Goal: Download file/media

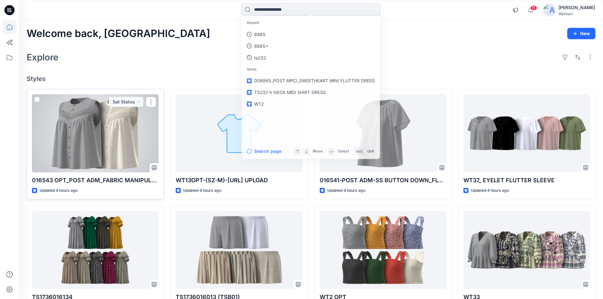
click at [99, 137] on div at bounding box center [95, 133] width 127 height 78
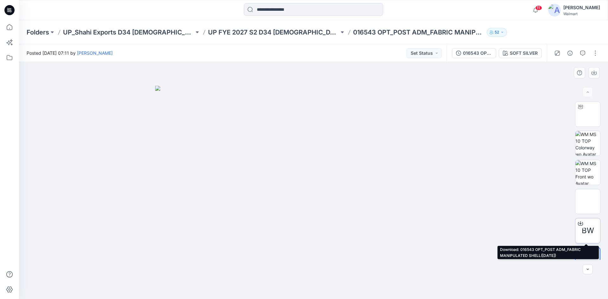
click at [580, 224] on icon at bounding box center [580, 223] width 5 height 5
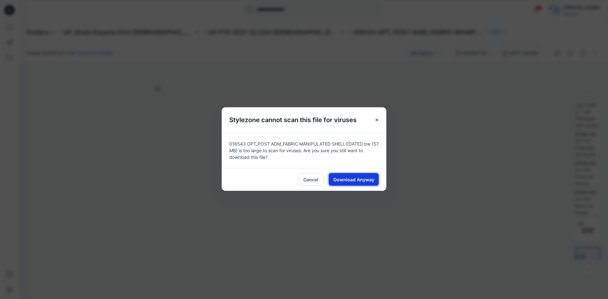
drag, startPoint x: 360, startPoint y: 180, endPoint x: 364, endPoint y: 177, distance: 5.2
click at [364, 177] on span "Download Anyway" at bounding box center [354, 179] width 41 height 7
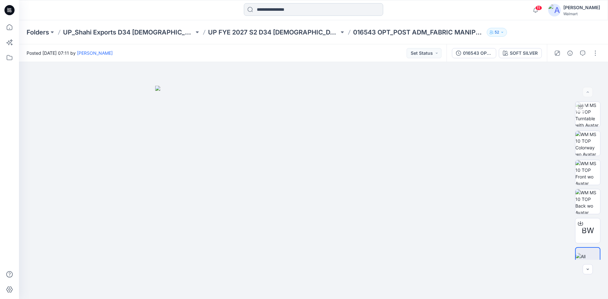
click at [279, 12] on input at bounding box center [313, 9] width 139 height 13
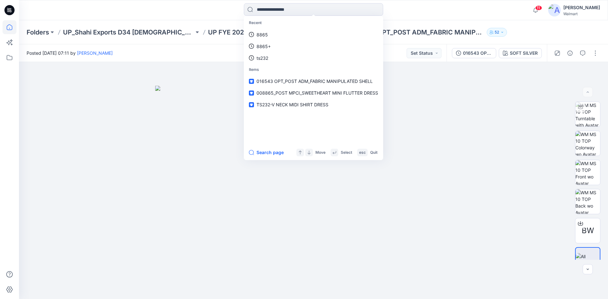
drag, startPoint x: 9, startPoint y: 11, endPoint x: 12, endPoint y: 22, distance: 10.5
click at [9, 11] on icon at bounding box center [9, 10] width 10 height 10
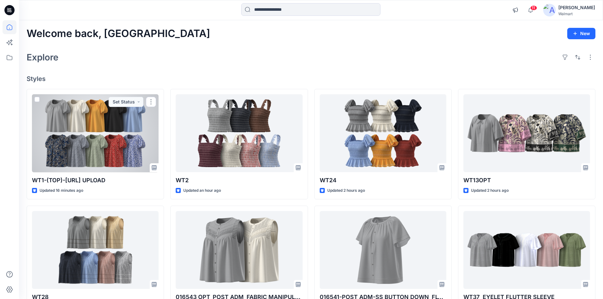
drag, startPoint x: 104, startPoint y: 144, endPoint x: 152, endPoint y: 154, distance: 49.2
click at [104, 144] on div at bounding box center [95, 133] width 127 height 78
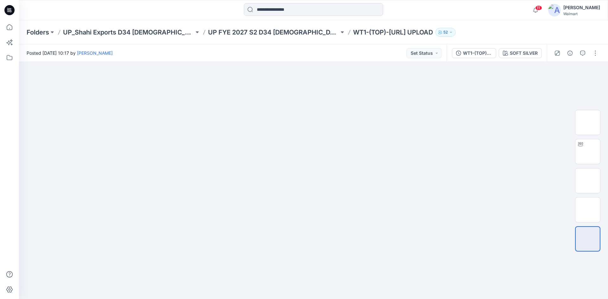
click at [10, 8] on icon at bounding box center [9, 10] width 10 height 10
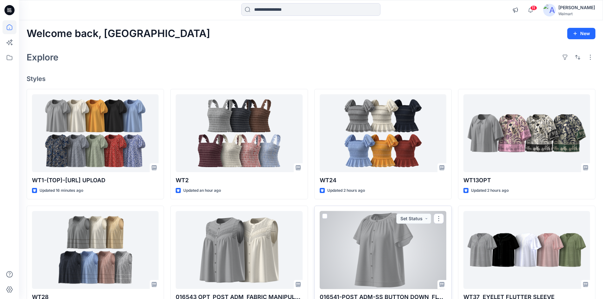
click at [380, 246] on div at bounding box center [383, 250] width 127 height 78
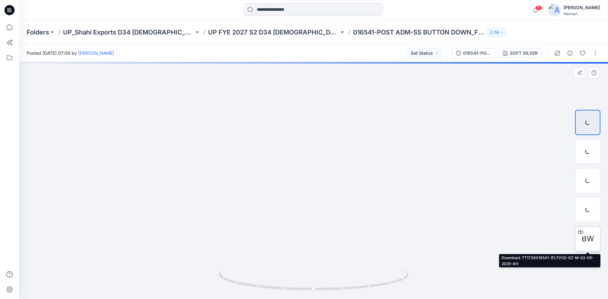
click at [581, 231] on icon at bounding box center [580, 230] width 3 height 3
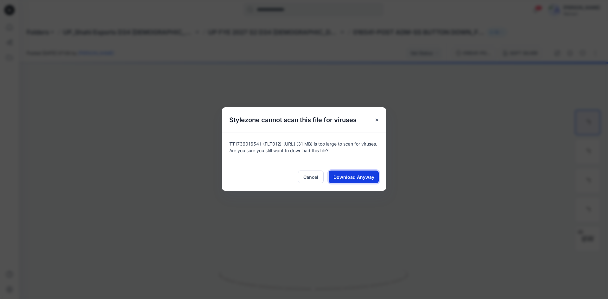
click at [354, 180] on span "Download Anyway" at bounding box center [354, 177] width 41 height 7
